Goal: Information Seeking & Learning: Learn about a topic

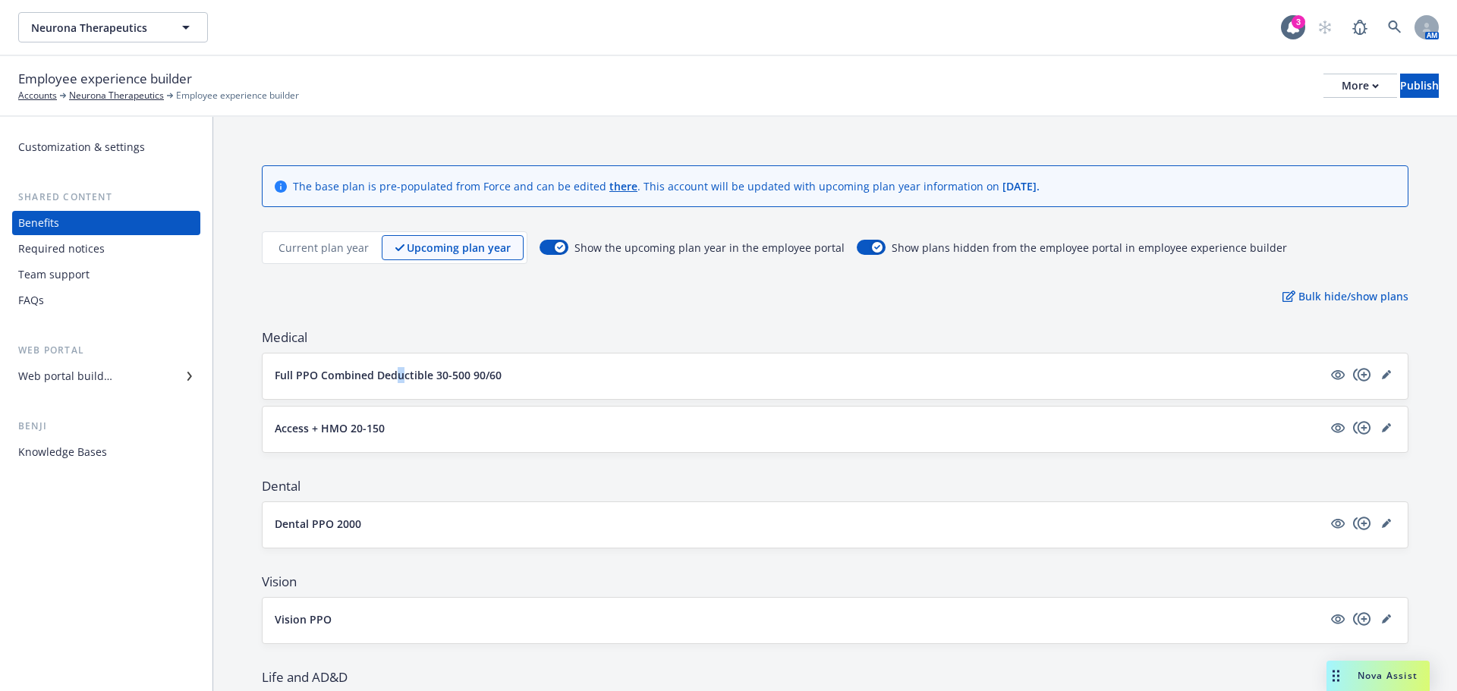
click at [400, 386] on div "Full PPO Combined Deductible 30-500 90/60" at bounding box center [835, 377] width 1145 height 46
